Goal: Information Seeking & Learning: Learn about a topic

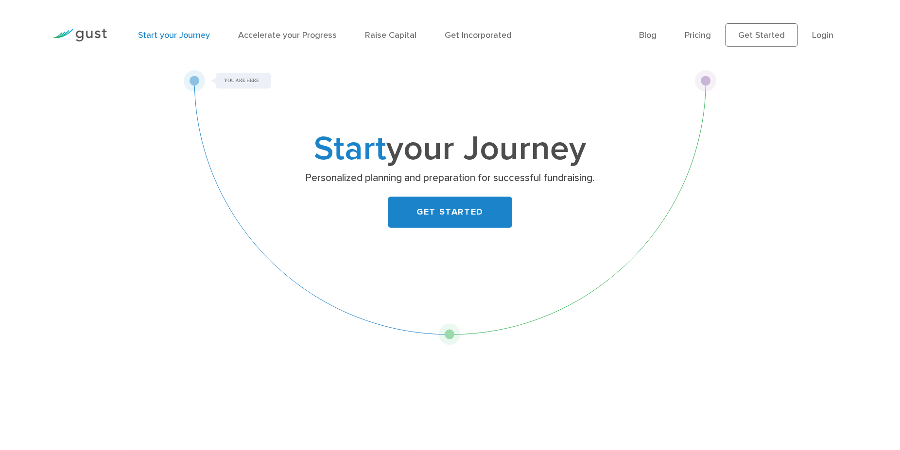
click at [462, 216] on link "GET STARTED" at bounding box center [450, 212] width 124 height 31
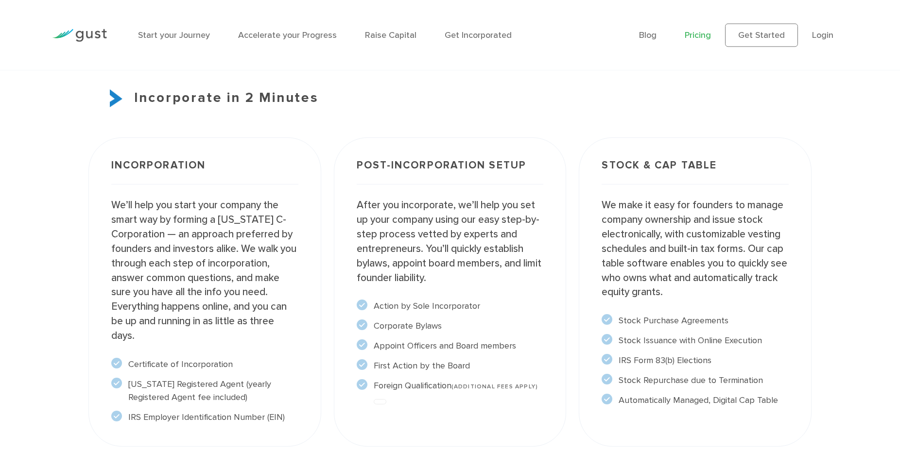
scroll to position [793, 0]
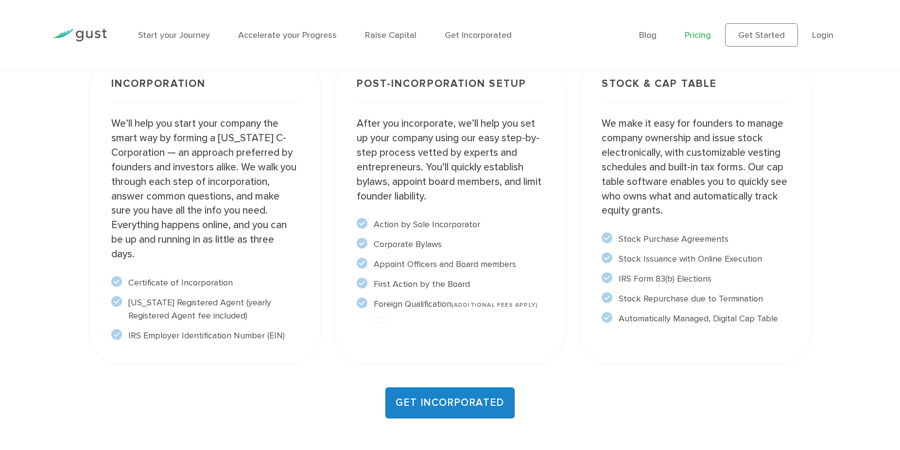
click at [491, 404] on link "GET INCORPORATED" at bounding box center [449, 403] width 129 height 31
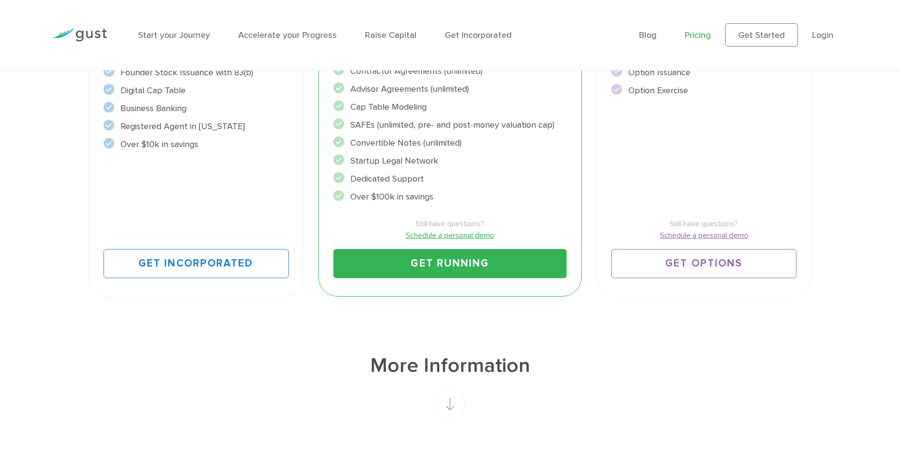
scroll to position [218, 0]
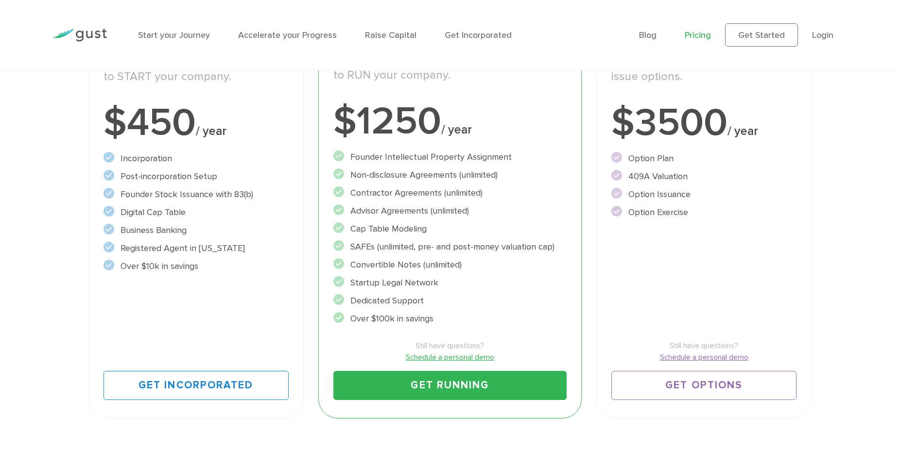
click at [690, 36] on link "Pricing" at bounding box center [698, 35] width 26 height 10
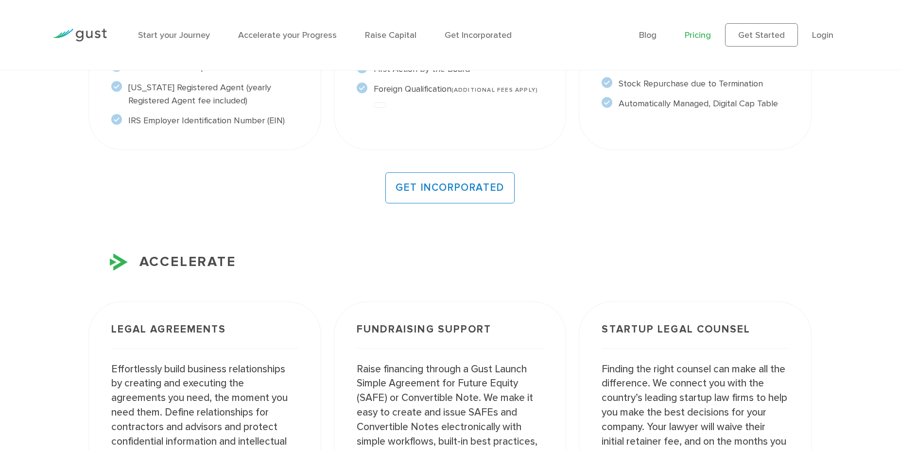
scroll to position [793, 0]
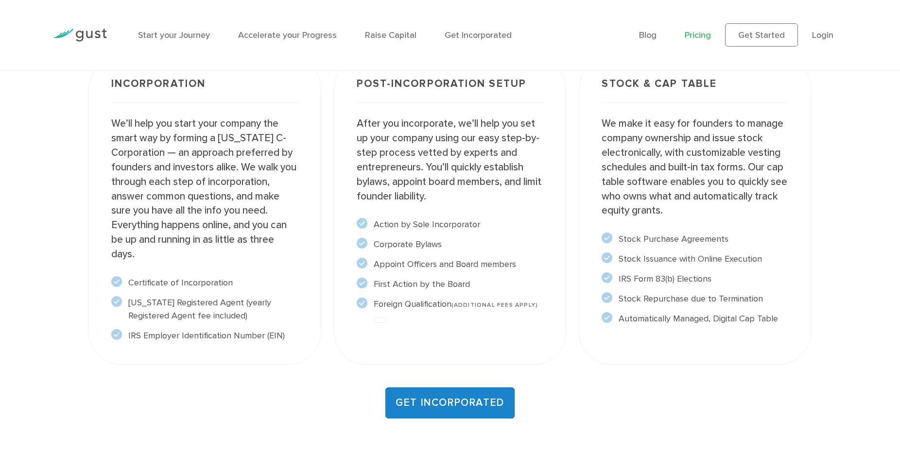
click at [477, 402] on link "GET INCORPORATED" at bounding box center [449, 403] width 129 height 31
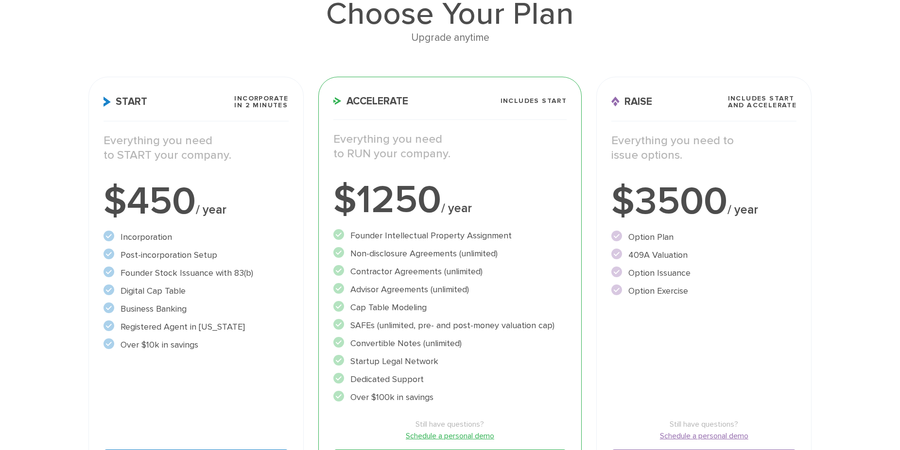
scroll to position [218, 0]
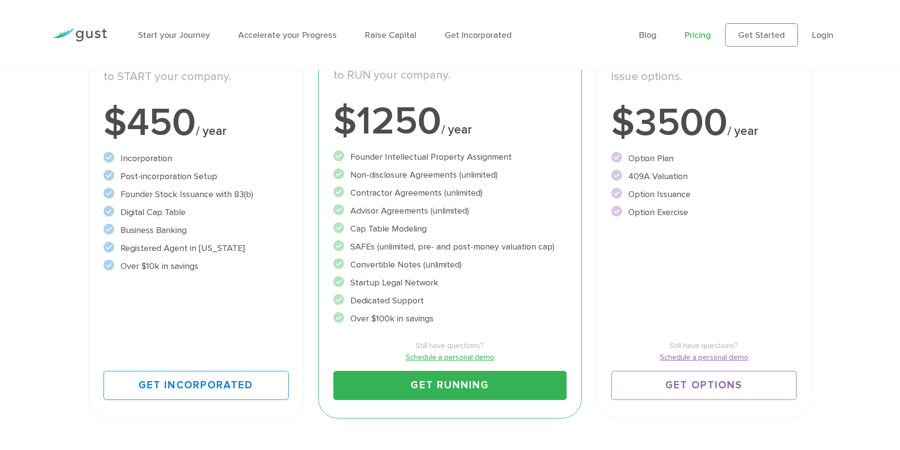
click at [480, 387] on link "Get Running" at bounding box center [450, 385] width 234 height 29
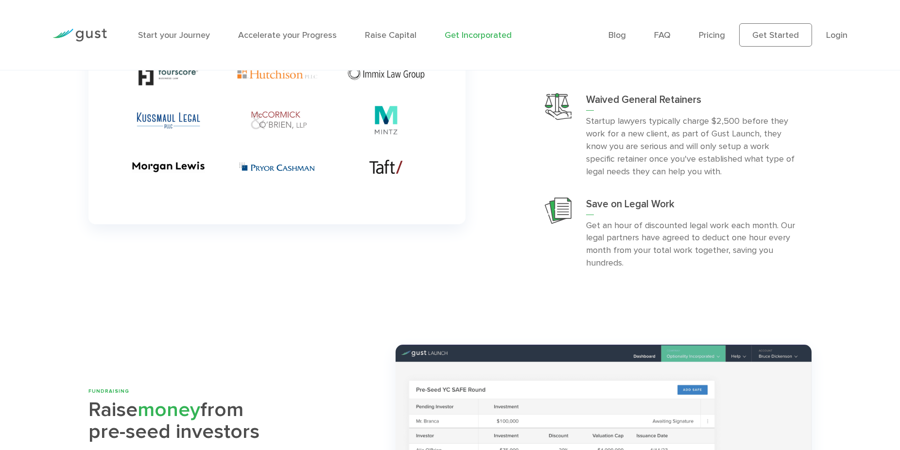
scroll to position [1784, 0]
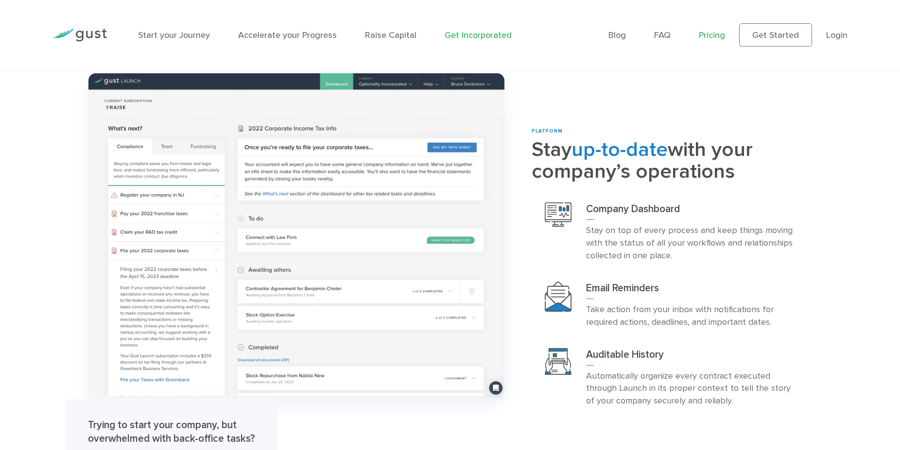
click at [710, 32] on link "Pricing" at bounding box center [712, 35] width 26 height 10
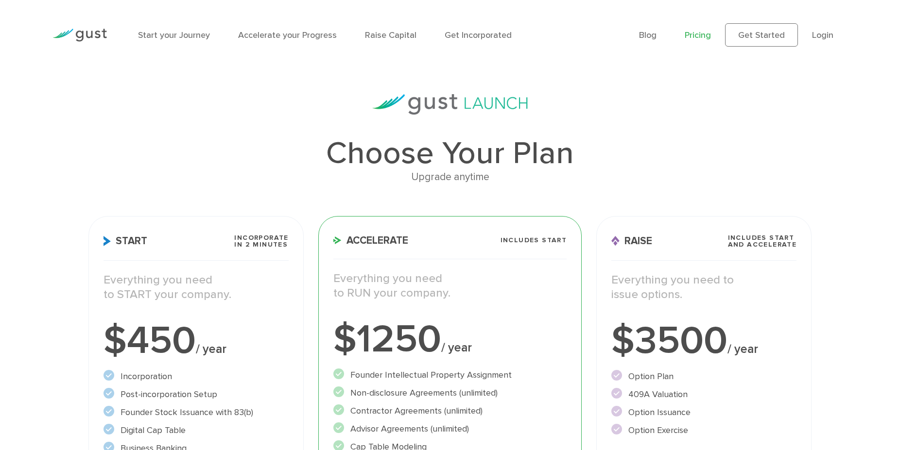
click at [704, 35] on link "Pricing" at bounding box center [698, 35] width 26 height 10
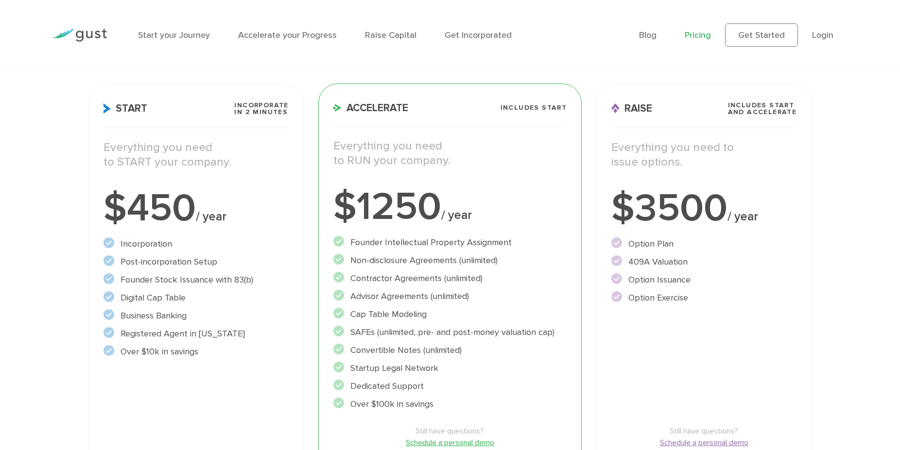
scroll to position [198, 0]
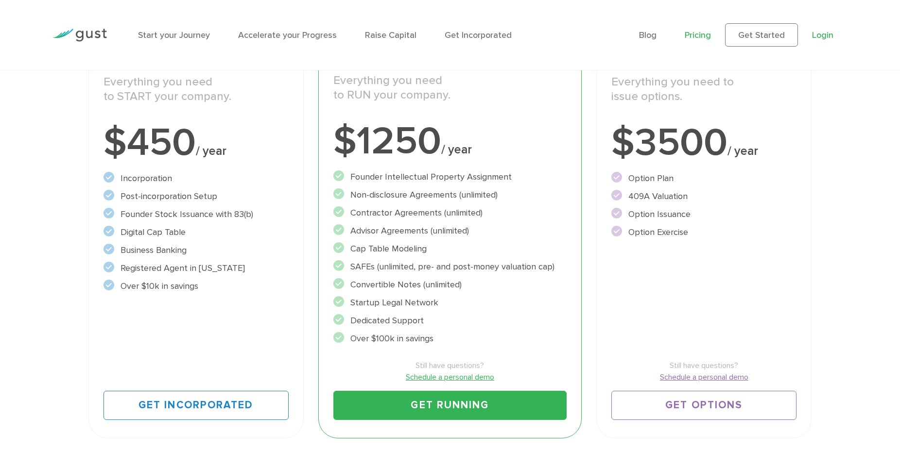
click at [821, 37] on link "Login" at bounding box center [822, 35] width 21 height 10
